Goal: Task Accomplishment & Management: Manage account settings

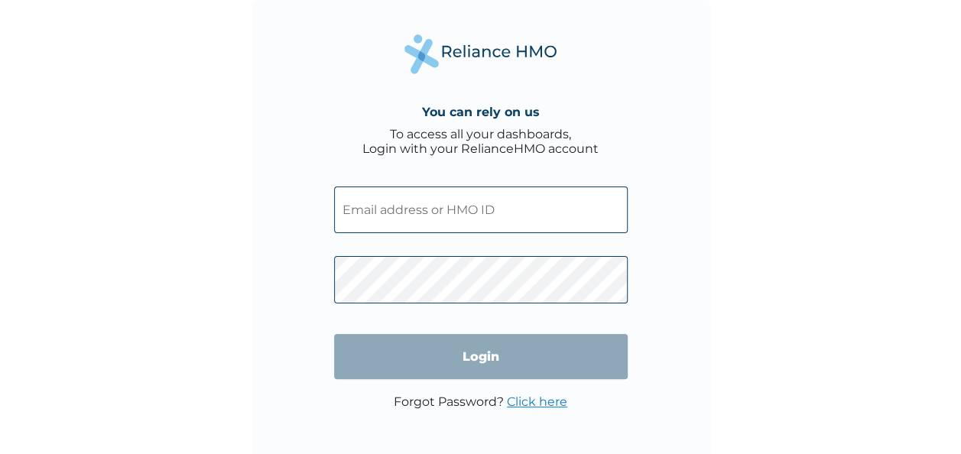
click at [419, 203] on input "text" at bounding box center [480, 209] width 293 height 47
click at [656, 222] on div "You can rely on us To access all your dashboards, Login with your RelianceHMO a…" at bounding box center [480, 229] width 458 height 458
click at [47, 136] on div "You can rely on us To access all your dashboards, Login with your RelianceHMO a…" at bounding box center [480, 227] width 961 height 454
click at [362, 212] on input "text" at bounding box center [480, 209] width 293 height 47
paste input "PSA/10040/A"
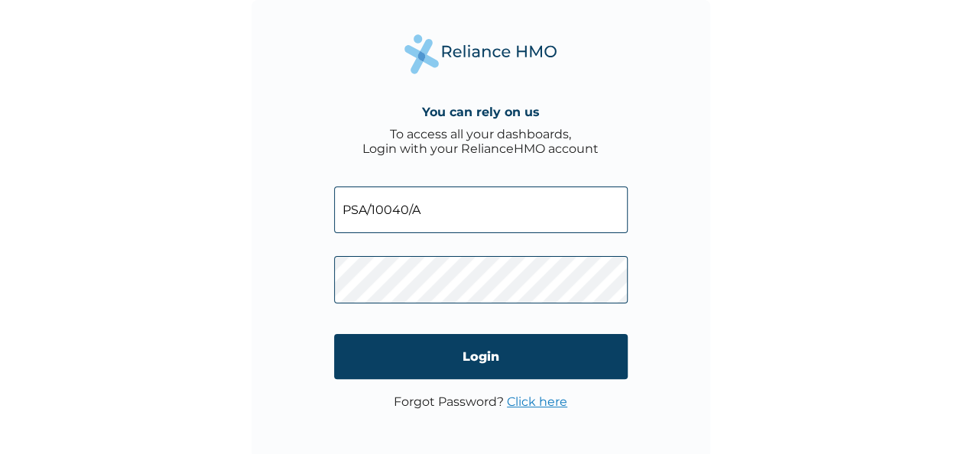
scroll to position [5, 0]
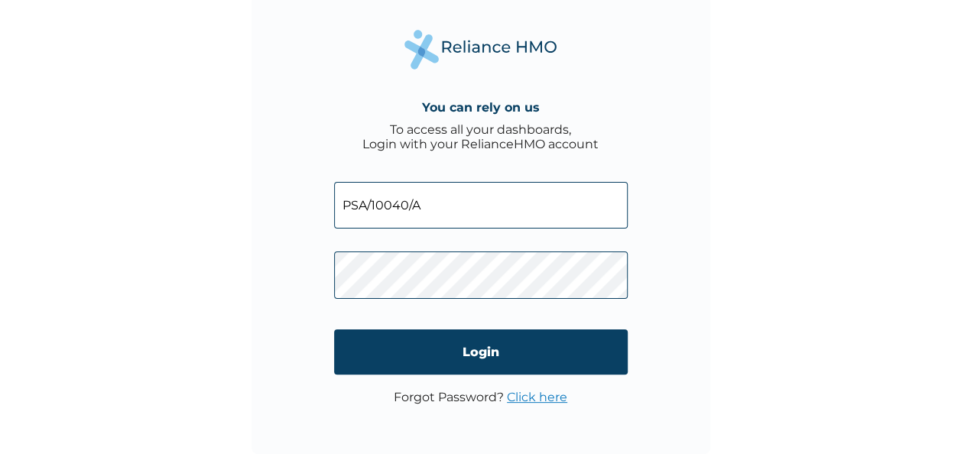
drag, startPoint x: 440, startPoint y: 203, endPoint x: 303, endPoint y: 196, distance: 137.0
click at [303, 196] on div "You can rely on us To access all your dashboards, Login with your RelianceHMO a…" at bounding box center [480, 224] width 458 height 458
type input "[EMAIL_ADDRESS][DOMAIN_NAME]"
click at [529, 393] on link "Click here" at bounding box center [537, 397] width 60 height 15
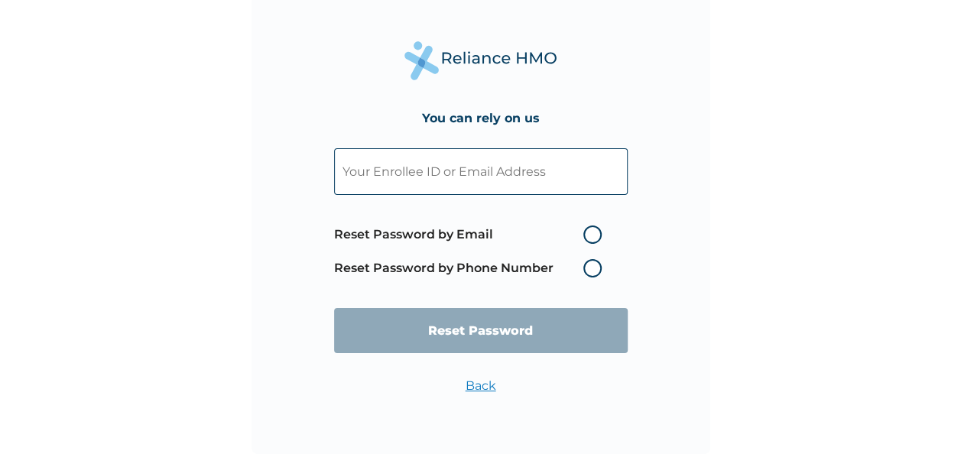
click at [494, 171] on input "text" at bounding box center [480, 171] width 293 height 47
type input "[EMAIL_ADDRESS][DOMAIN_NAME]"
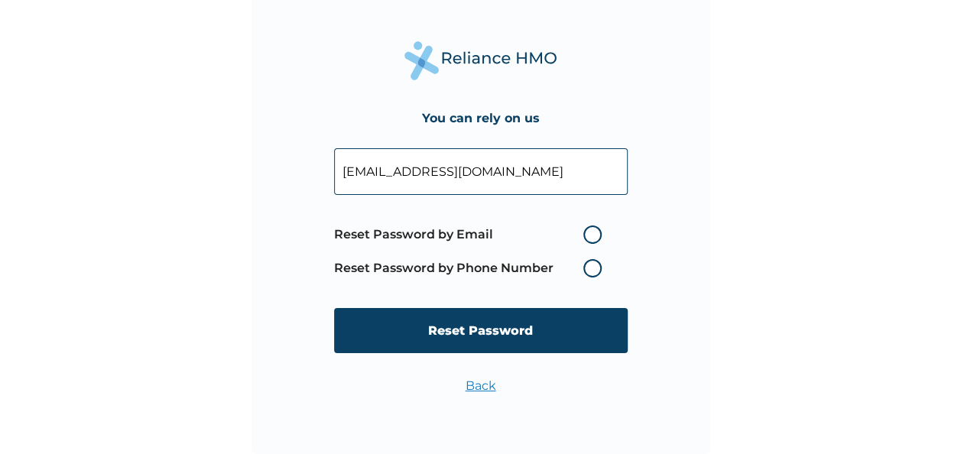
click at [594, 243] on label "Reset Password by Email" at bounding box center [471, 234] width 275 height 18
click at [586, 243] on input "Reset Password by Email" at bounding box center [574, 234] width 24 height 24
radio input "true"
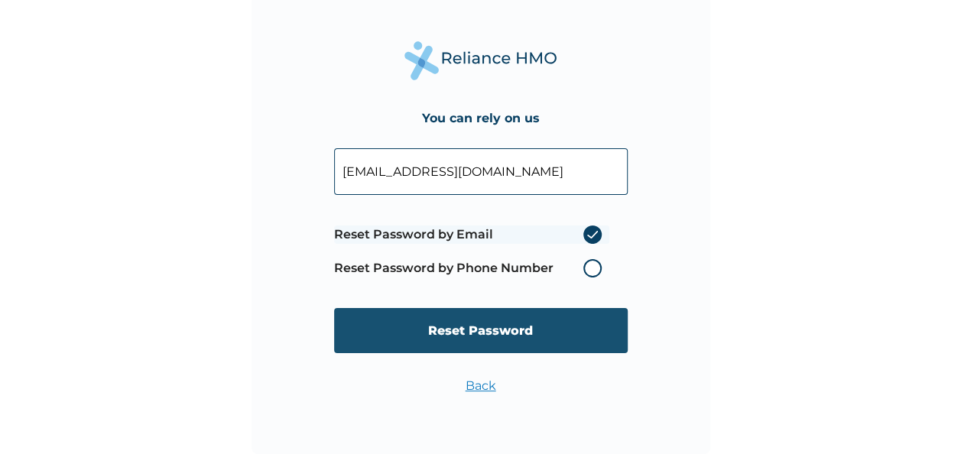
click at [549, 332] on input "Reset Password" at bounding box center [480, 330] width 293 height 45
